Goal: Task Accomplishment & Management: Complete application form

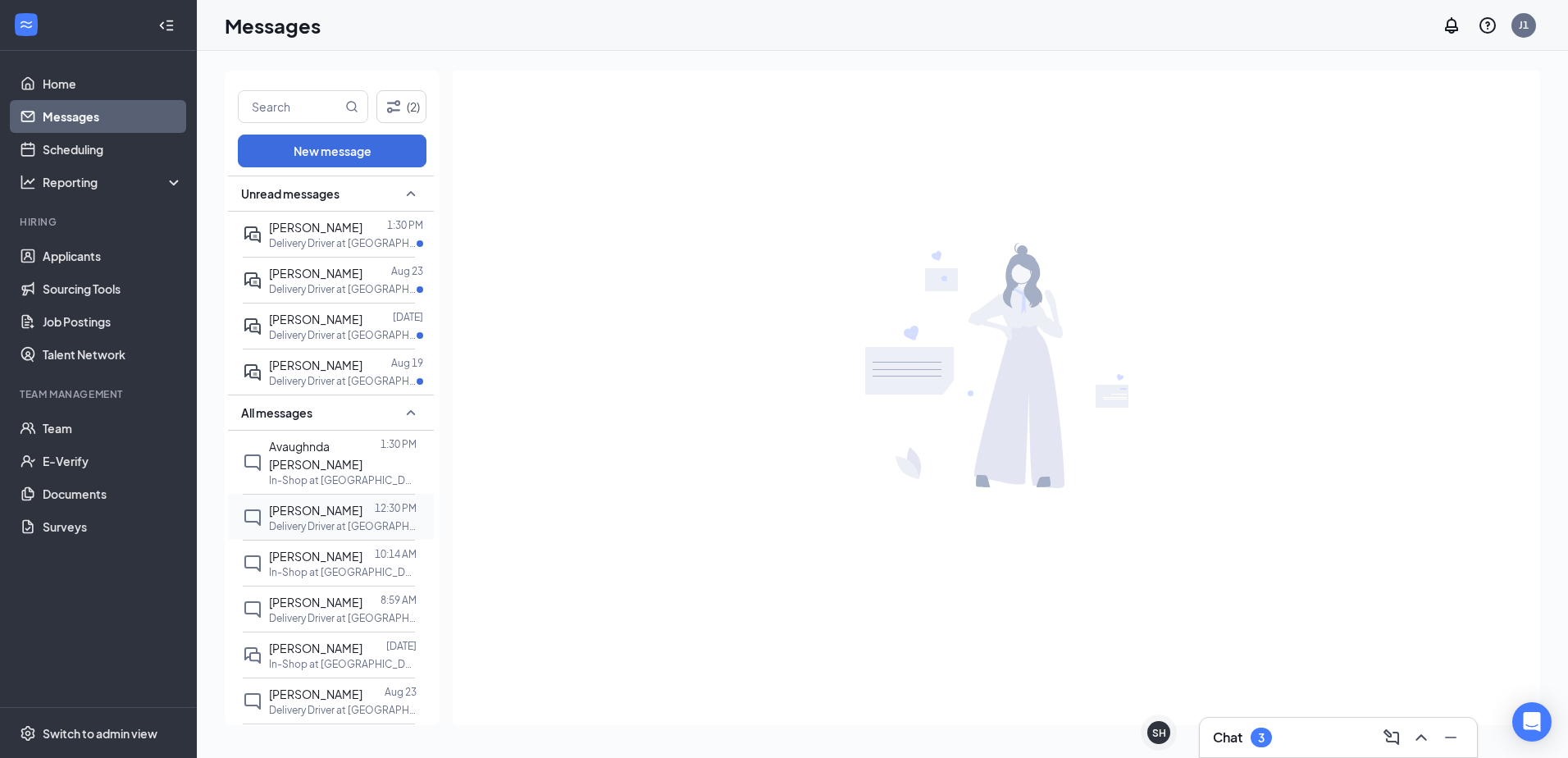
click at [304, 524] on p "Delivery Driver at Madison" at bounding box center [342, 525] width 148 height 14
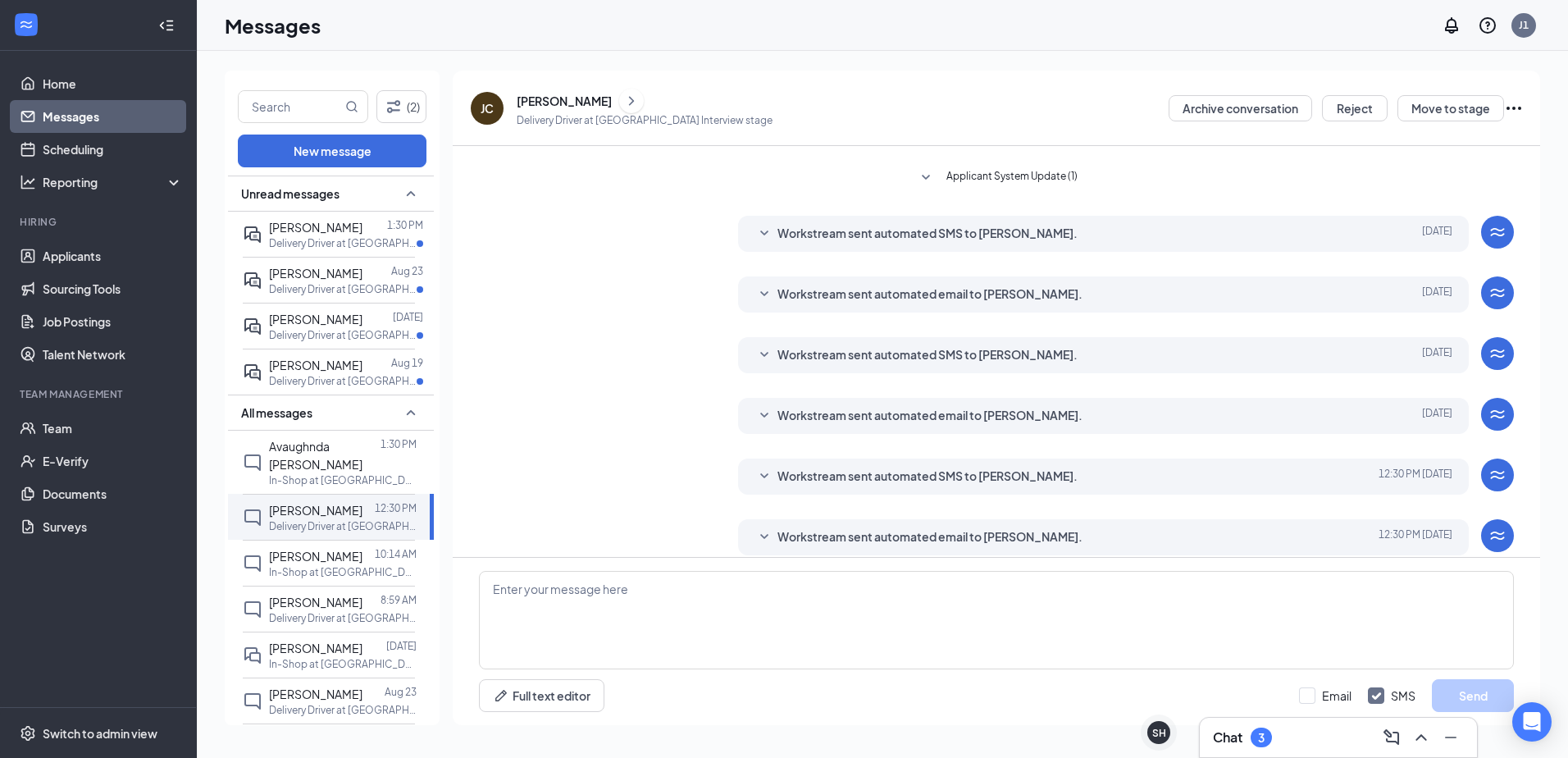
scroll to position [235, 0]
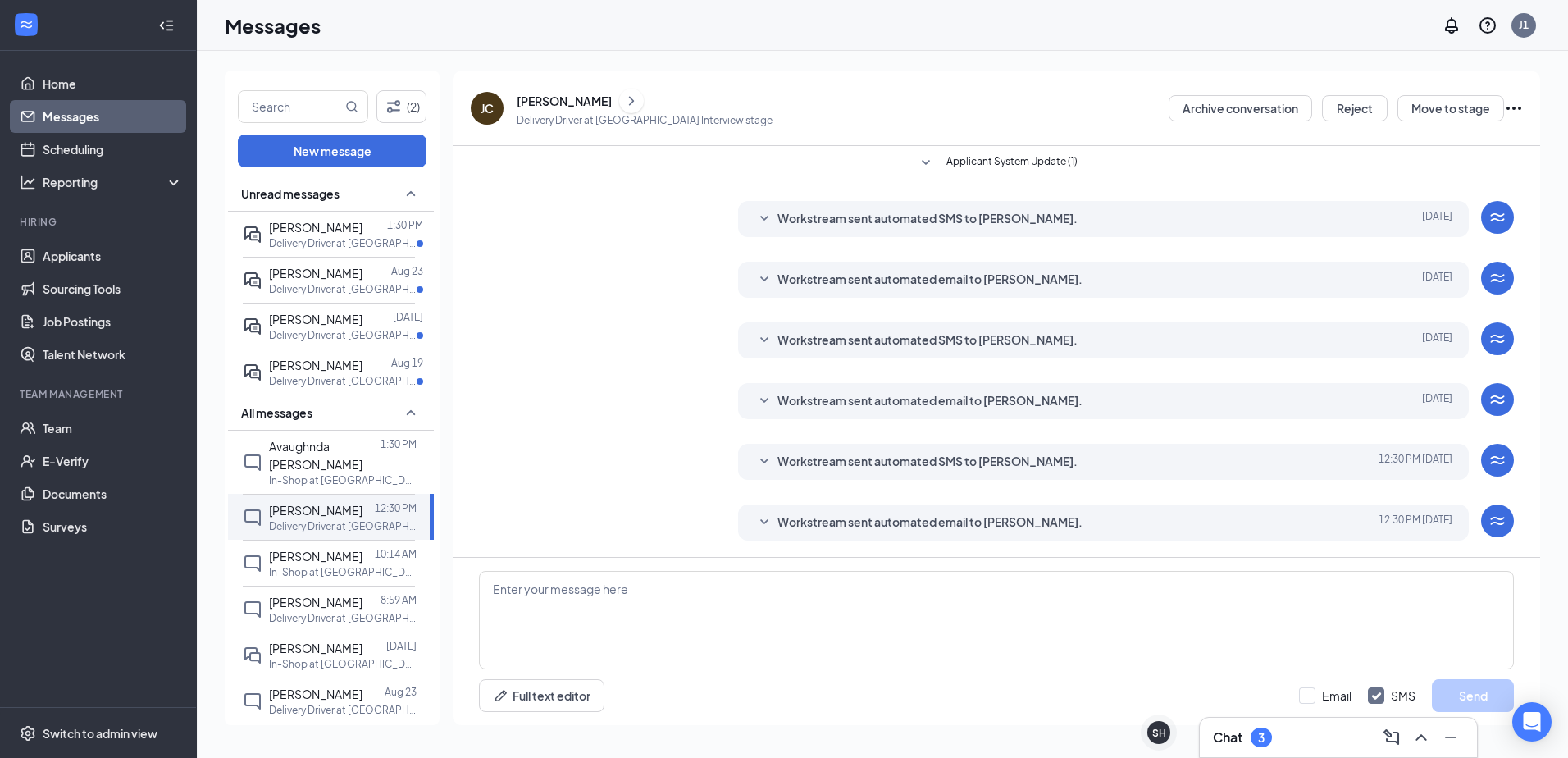
click at [1512, 109] on icon "Ellipses" at bounding box center [1513, 108] width 20 height 20
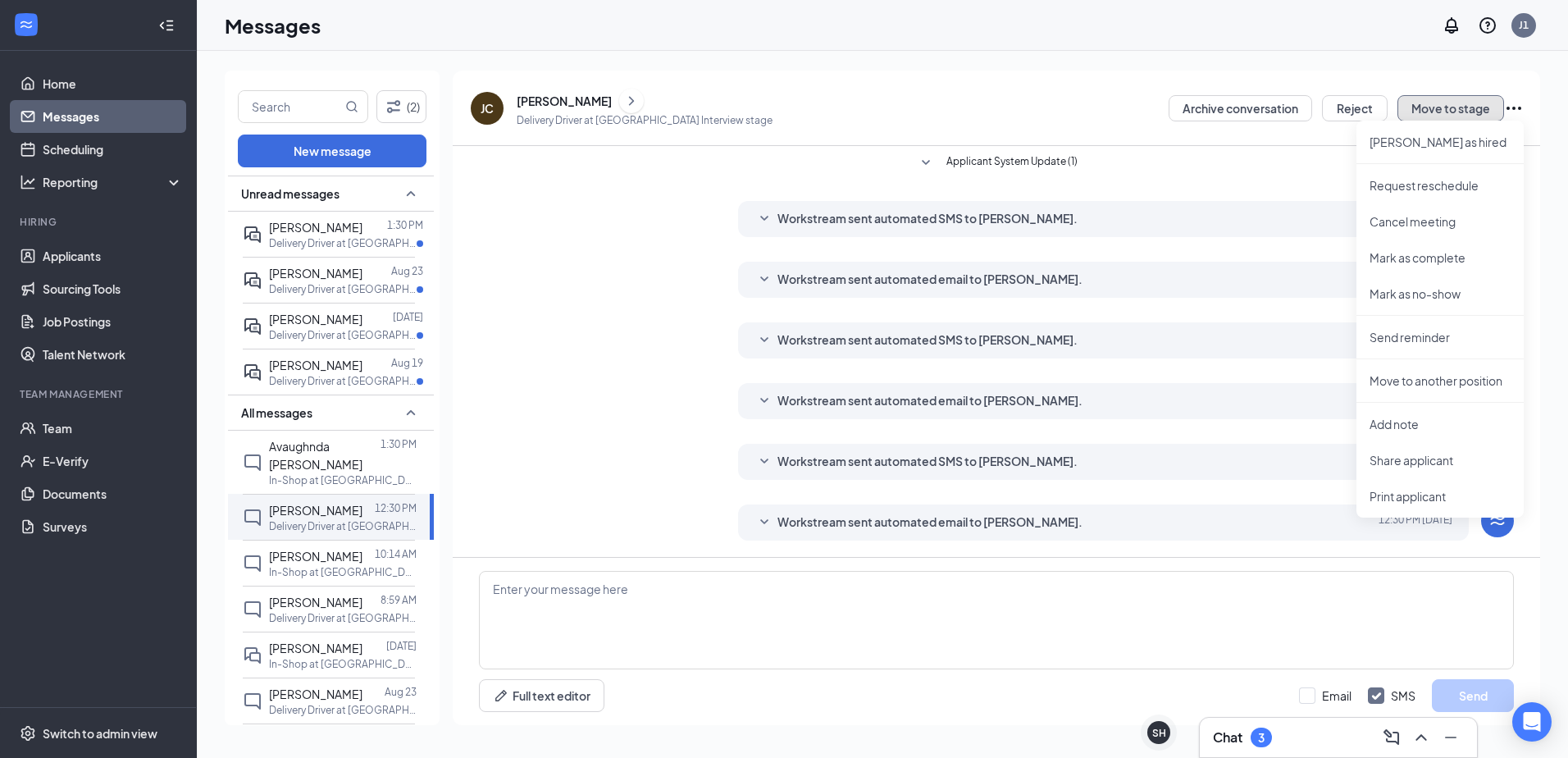
click at [1435, 100] on button "Move to stage" at bounding box center [1450, 108] width 107 height 26
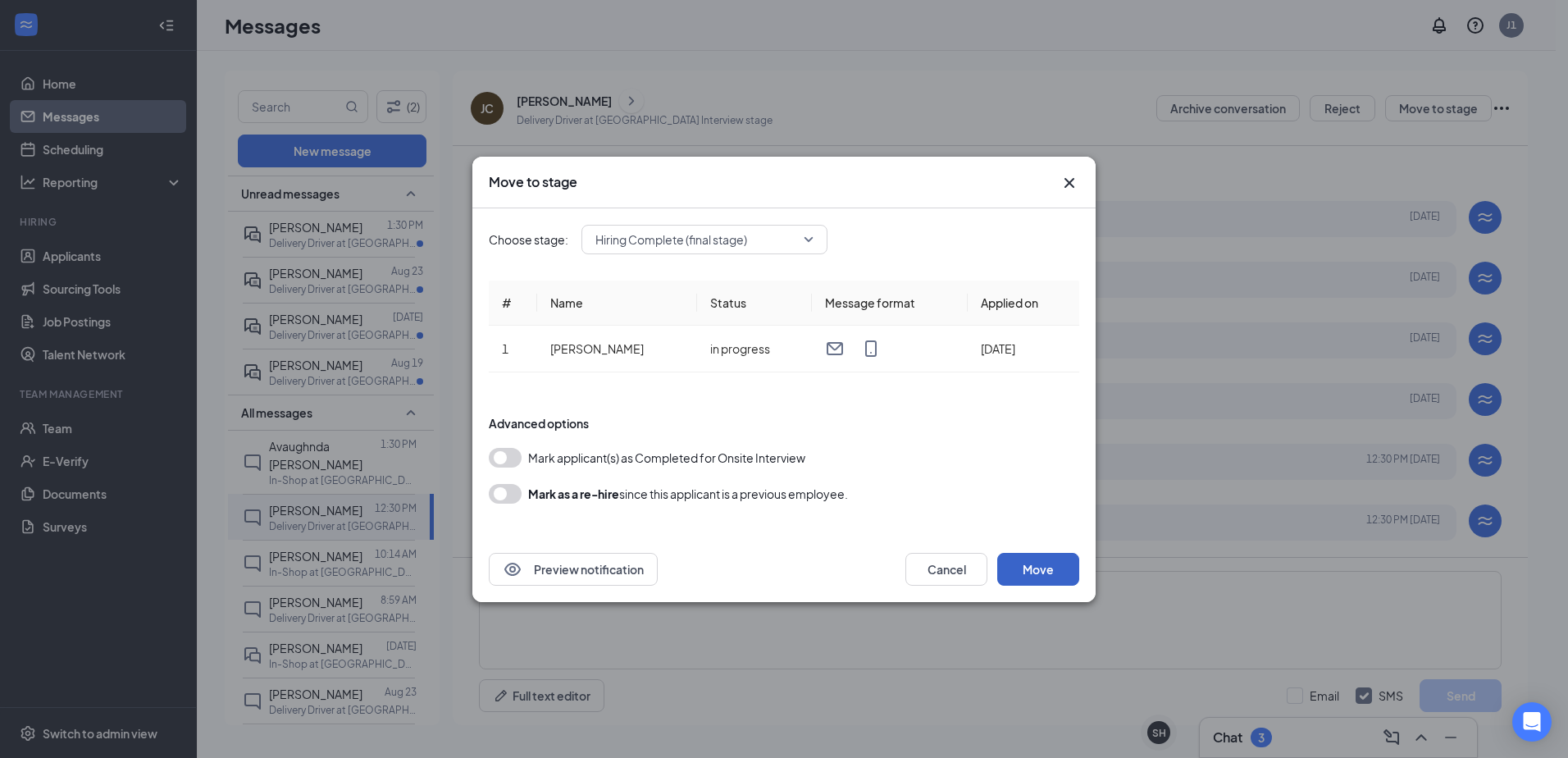
click at [1020, 572] on button "Move" at bounding box center [1038, 569] width 82 height 33
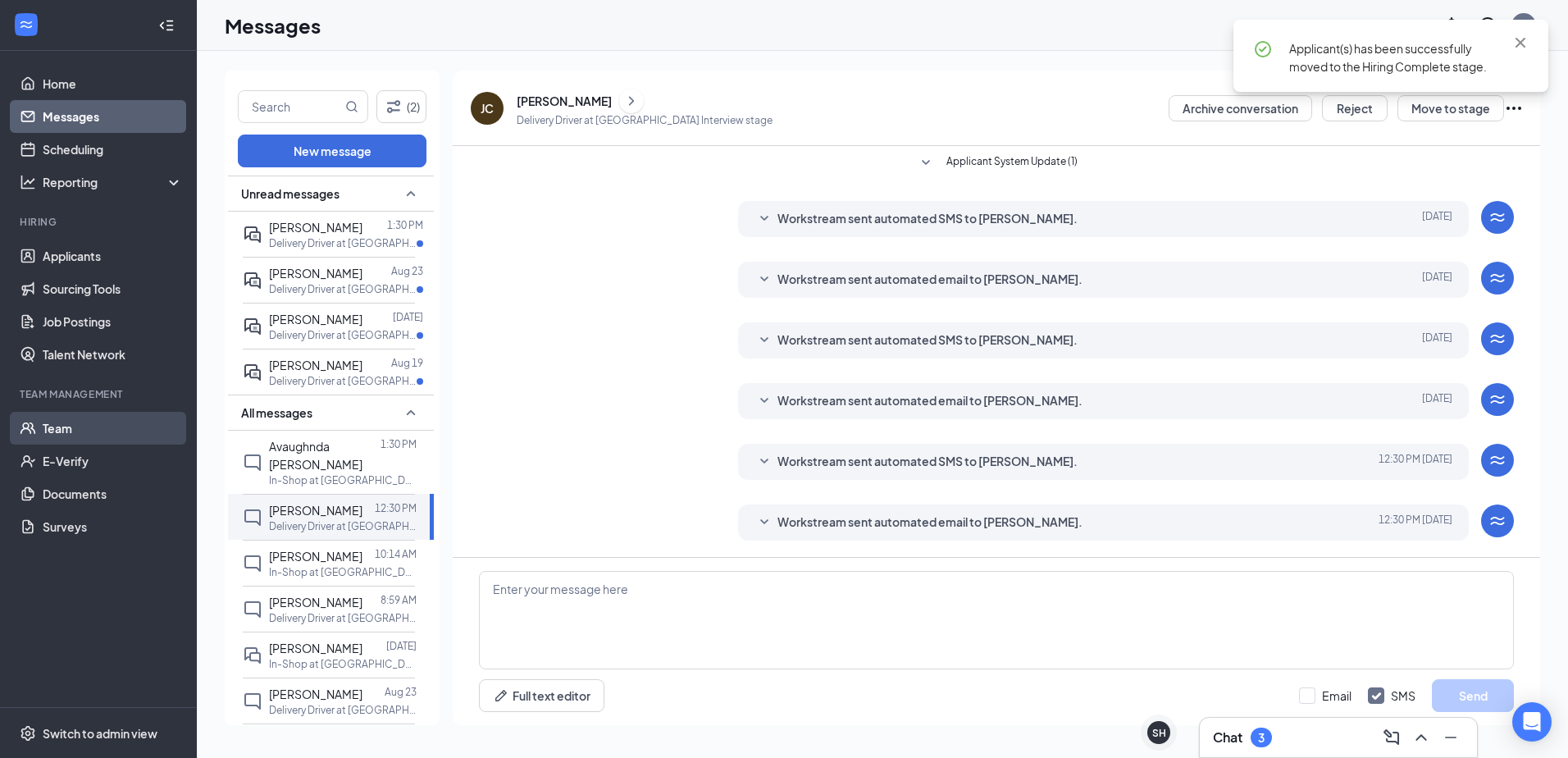
click at [85, 442] on link "Team" at bounding box center [112, 428] width 140 height 33
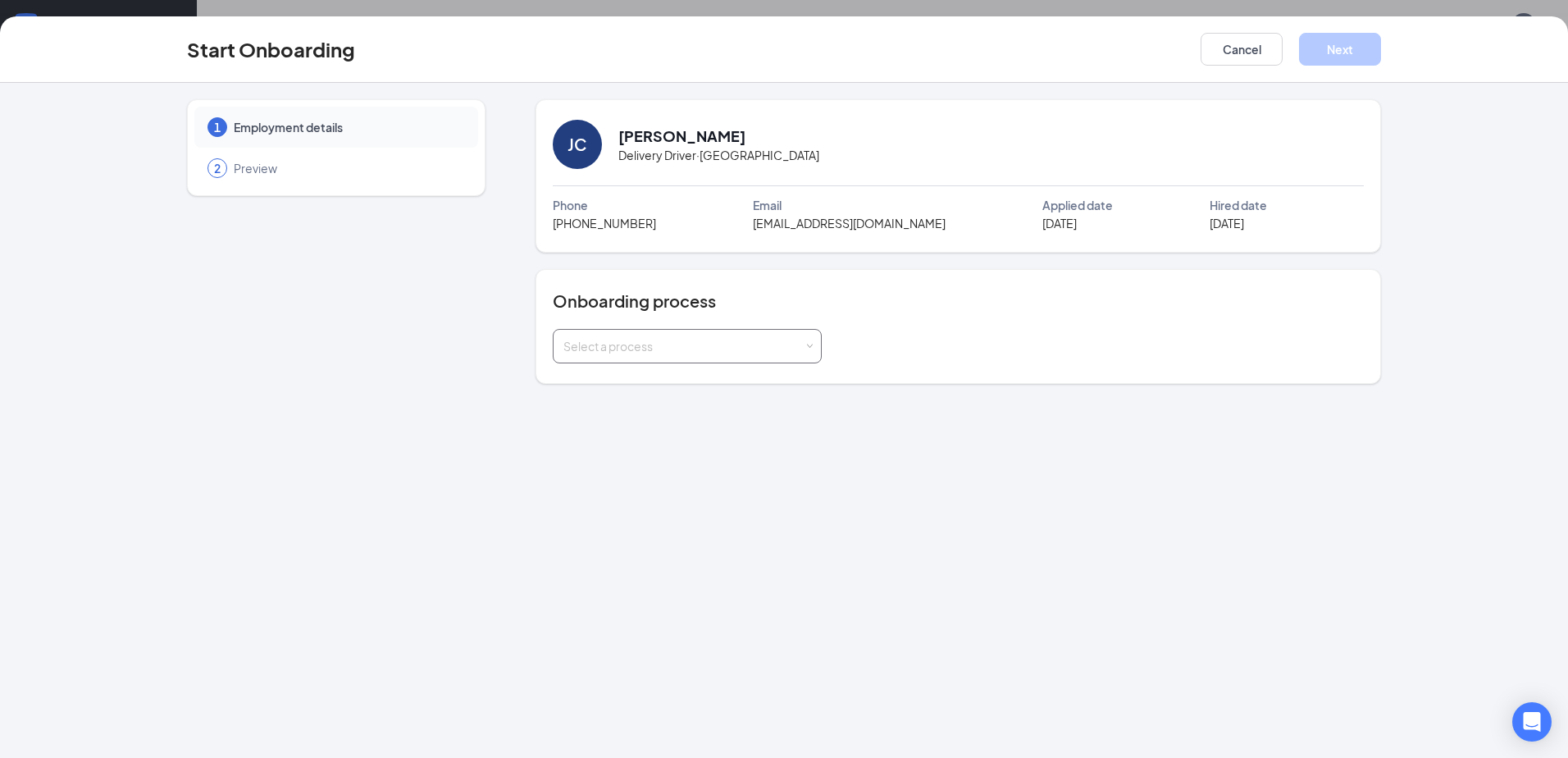
click at [668, 362] on div "Select a process" at bounding box center [687, 346] width 247 height 33
click at [572, 397] on div "1 Employment details 2 Preview JC Jason Cantrell Delivery Driver · Madison Phon…" at bounding box center [784, 420] width 1568 height 675
click at [583, 386] on div "1 Employment details 2 Preview JC Jason Cantrell Delivery Driver · Madison Phon…" at bounding box center [784, 420] width 1568 height 675
click at [597, 359] on div "Select a process" at bounding box center [687, 346] width 247 height 33
click at [587, 392] on li "New Hire Process" at bounding box center [686, 381] width 269 height 30
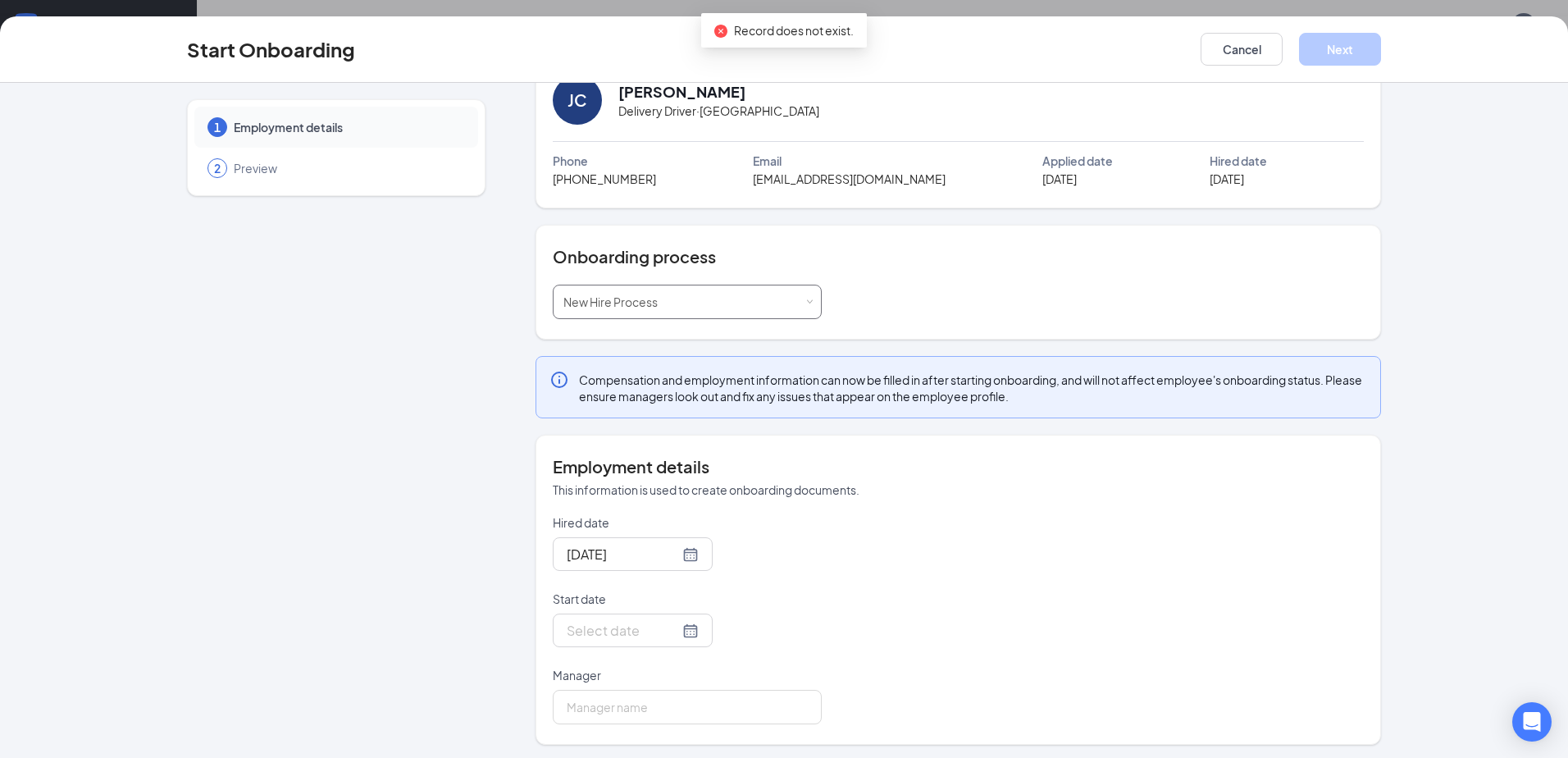
scroll to position [47, 0]
click at [676, 637] on div at bounding box center [633, 627] width 132 height 20
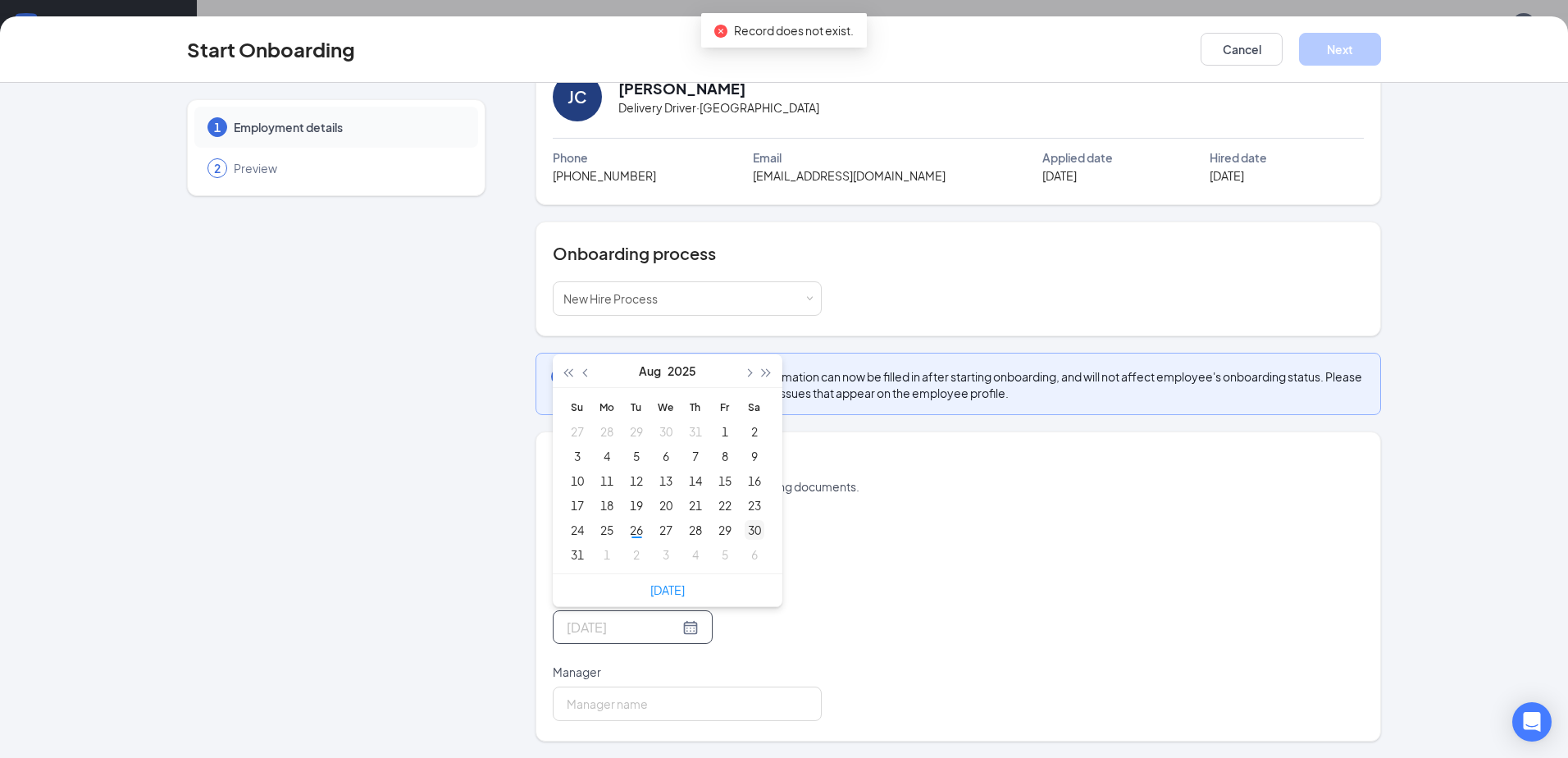
type input "Aug 30, 2025"
click at [744, 525] on div "30" at bounding box center [754, 529] width 20 height 20
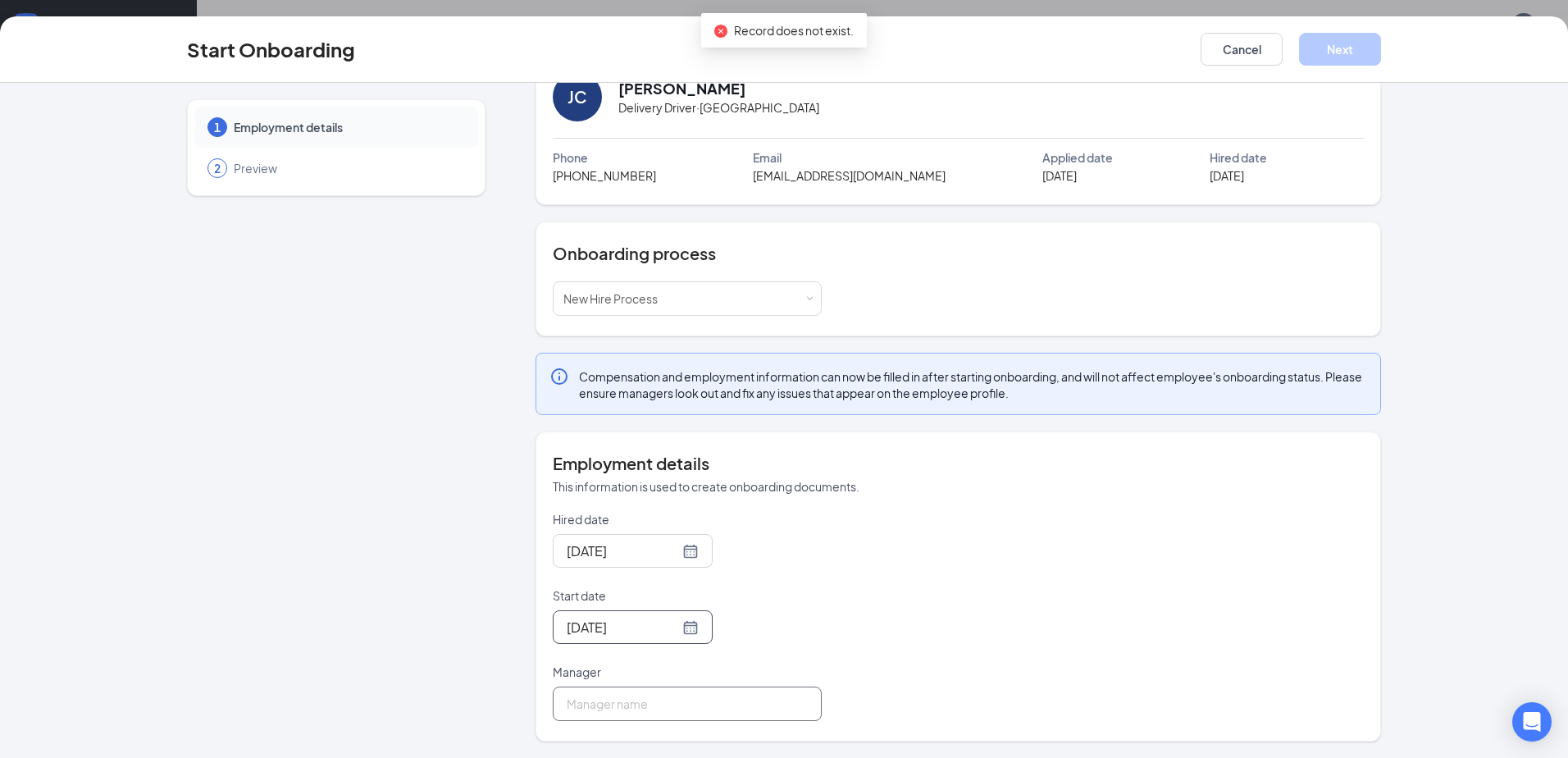
click at [594, 703] on input "Manager" at bounding box center [687, 703] width 269 height 34
type input "[PERSON_NAME]"
click at [1370, 56] on button "Next" at bounding box center [1339, 48] width 82 height 33
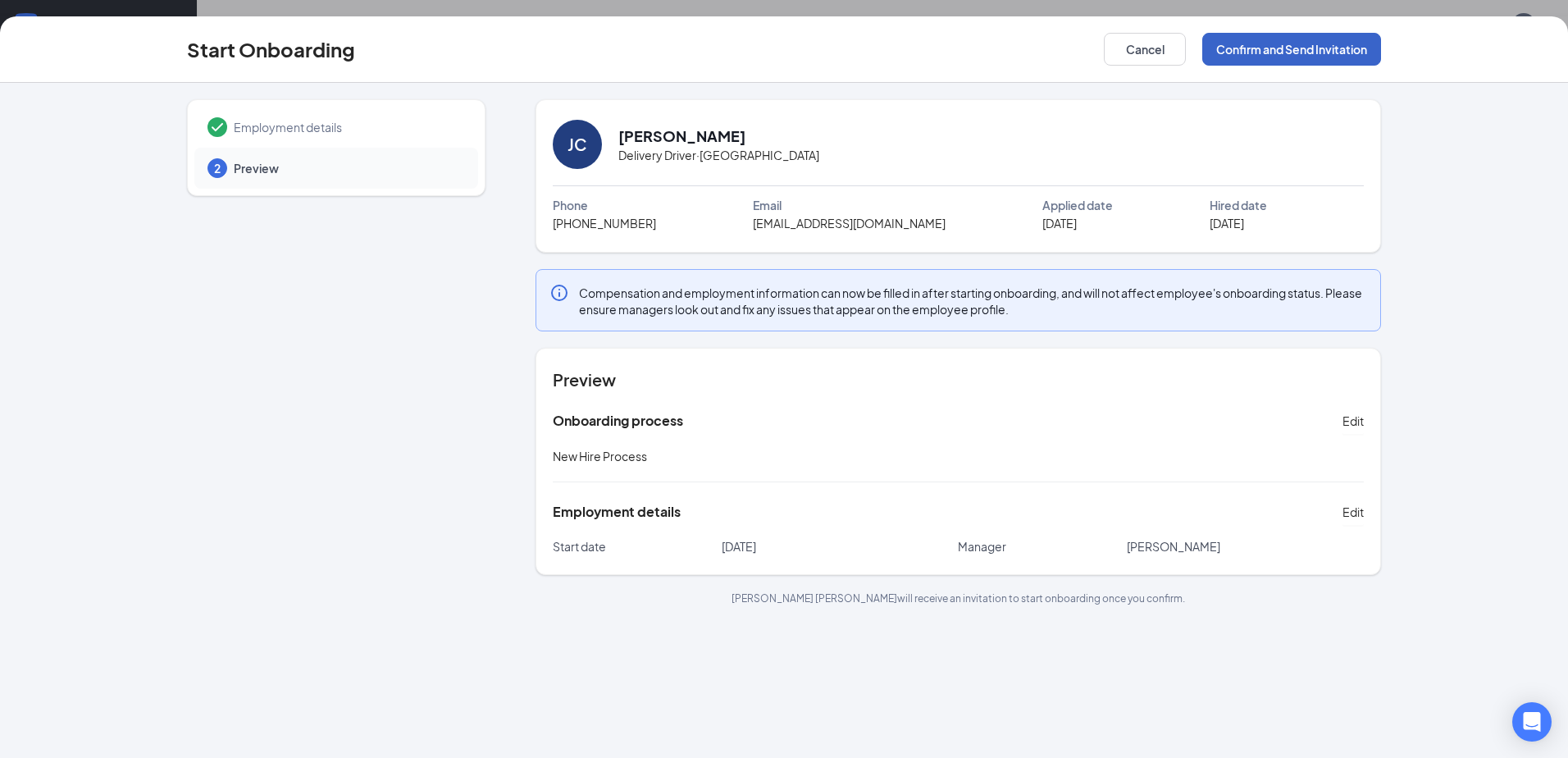
click at [1269, 44] on button "Confirm and Send Invitation" at bounding box center [1291, 48] width 178 height 33
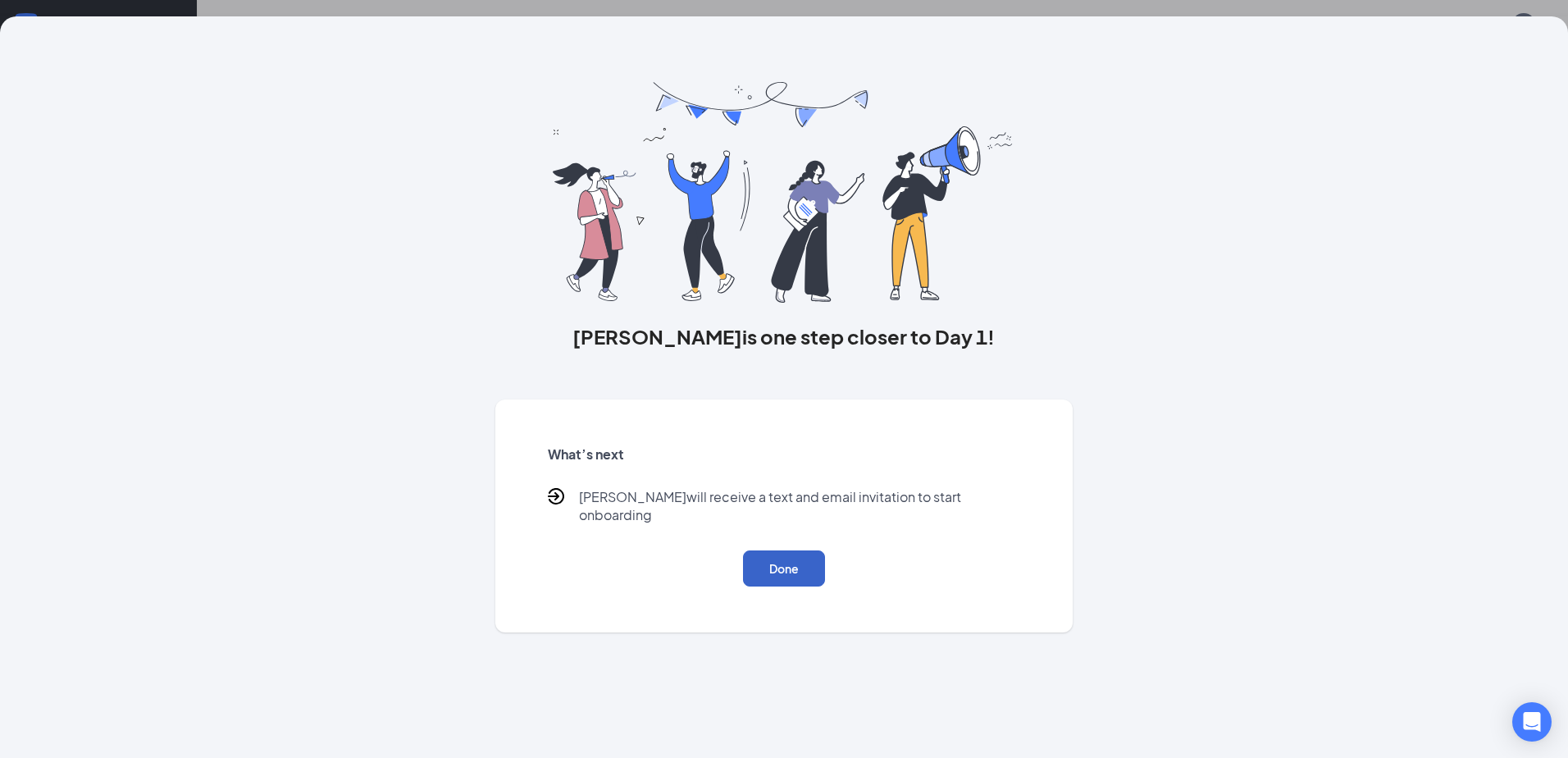
click at [780, 554] on button "Done" at bounding box center [784, 568] width 82 height 36
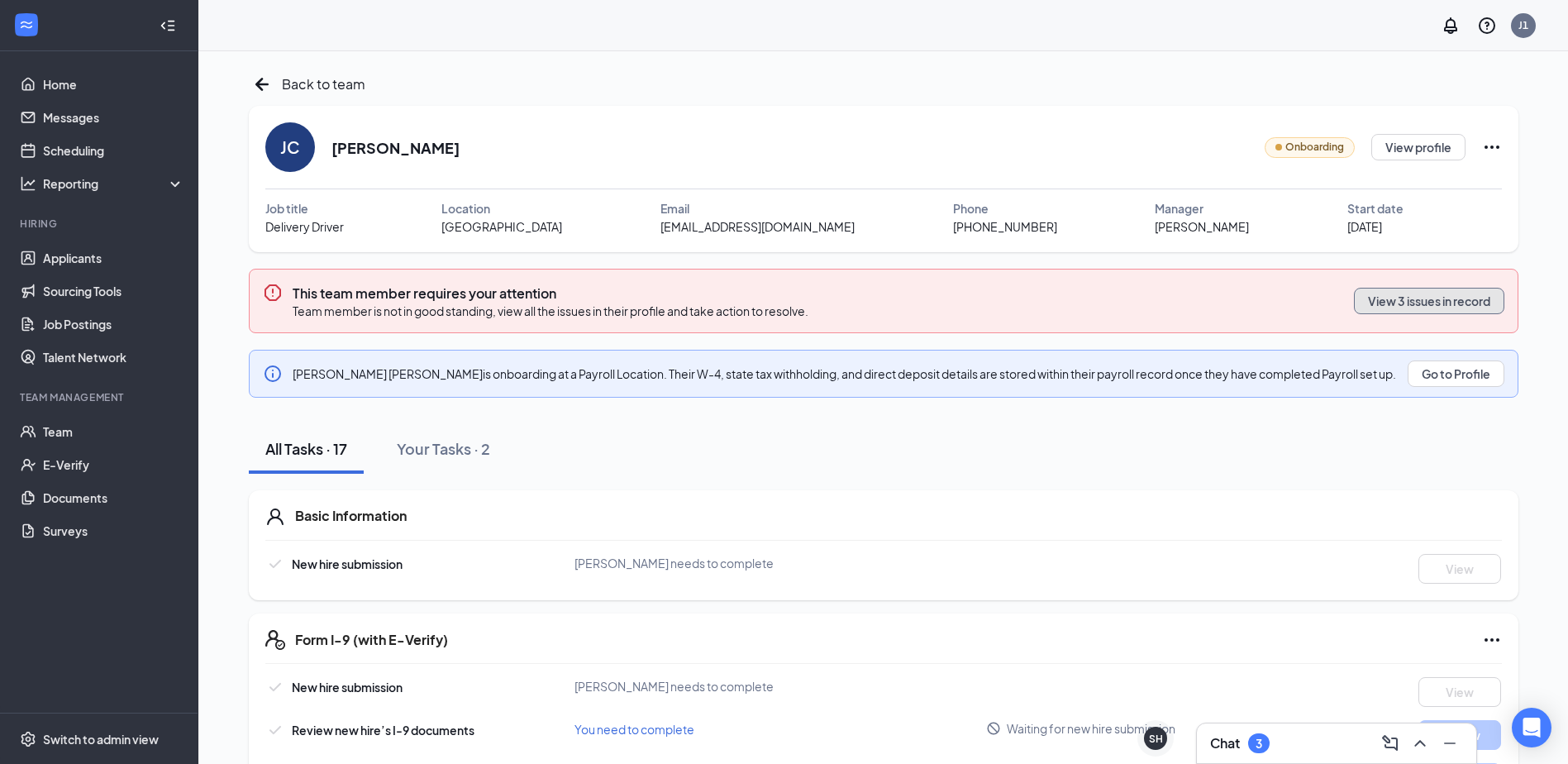
click at [1414, 291] on button "View 3 issues in record" at bounding box center [1429, 301] width 151 height 26
